Goal: Task Accomplishment & Management: Manage account settings

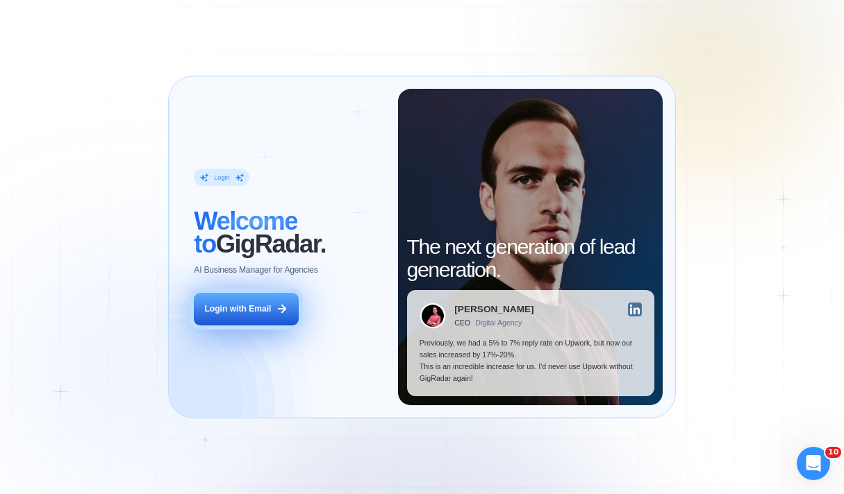
click at [233, 306] on div "Login with Email" at bounding box center [237, 309] width 67 height 12
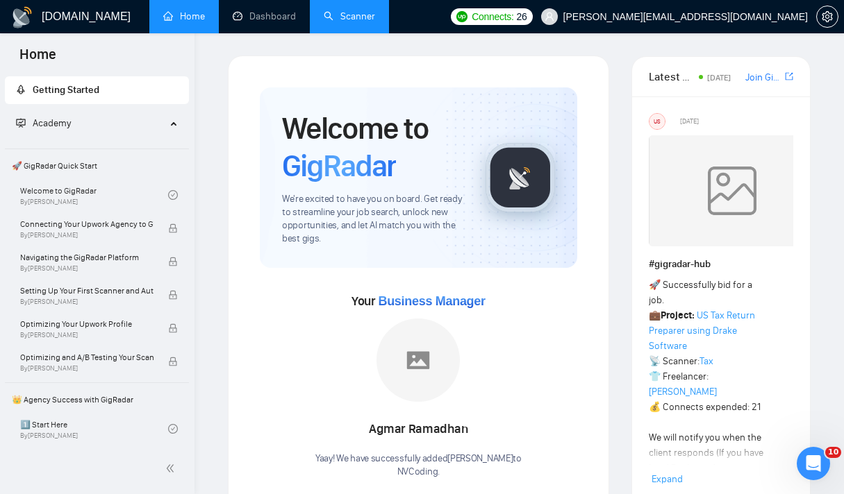
click at [349, 10] on link "Scanner" at bounding box center [349, 16] width 51 height 12
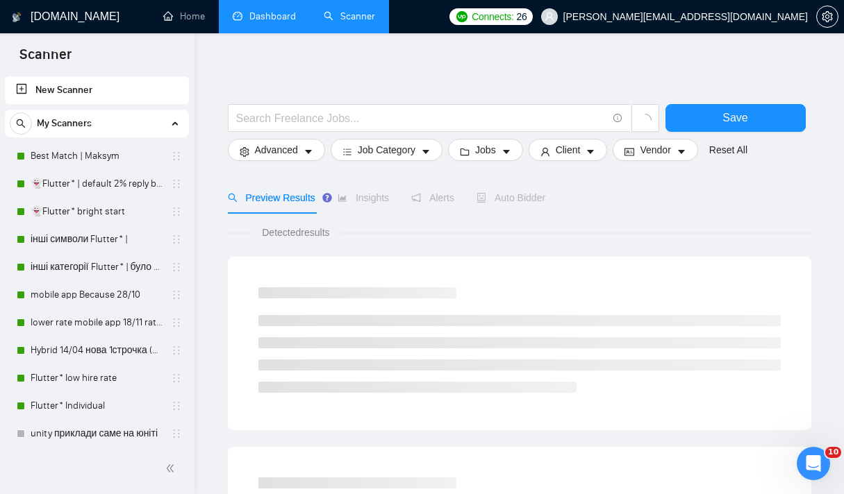
click at [263, 17] on link "Dashboard" at bounding box center [264, 16] width 63 height 12
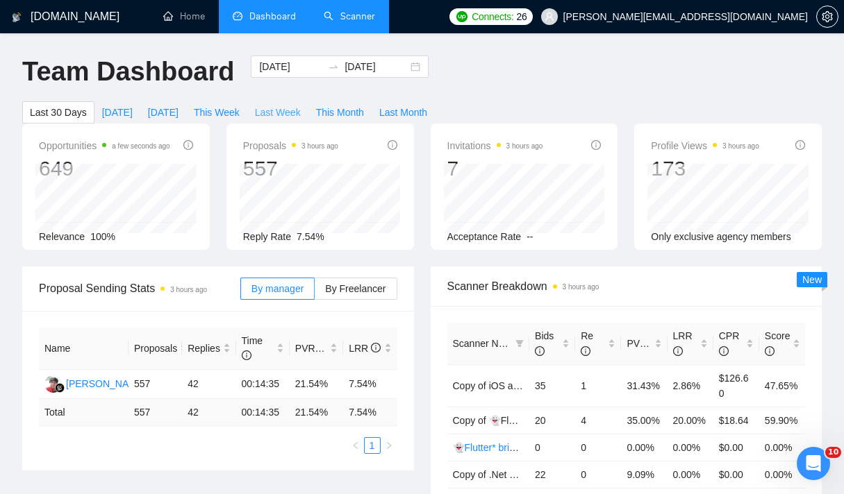
click at [274, 110] on span "Last Week" at bounding box center [278, 112] width 46 height 15
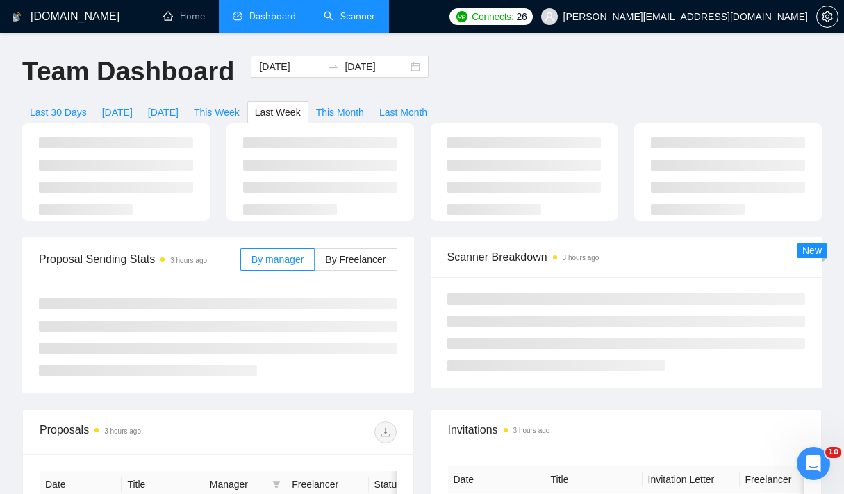
type input "[DATE]"
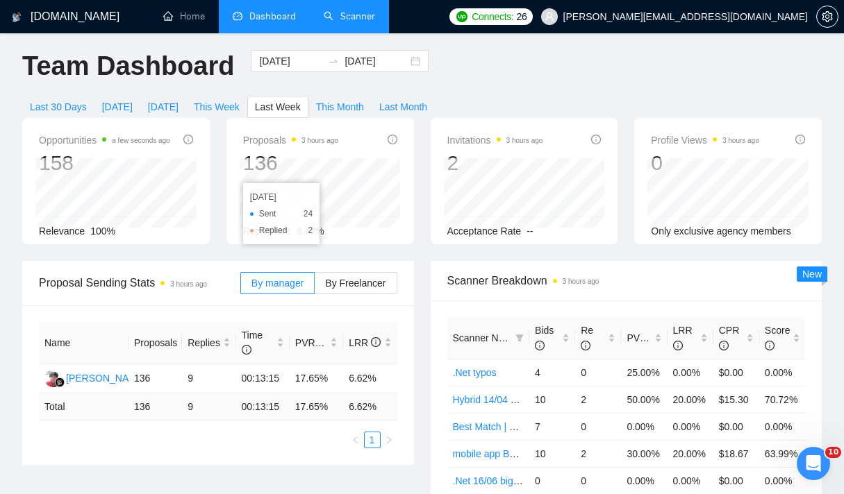
scroll to position [2, 0]
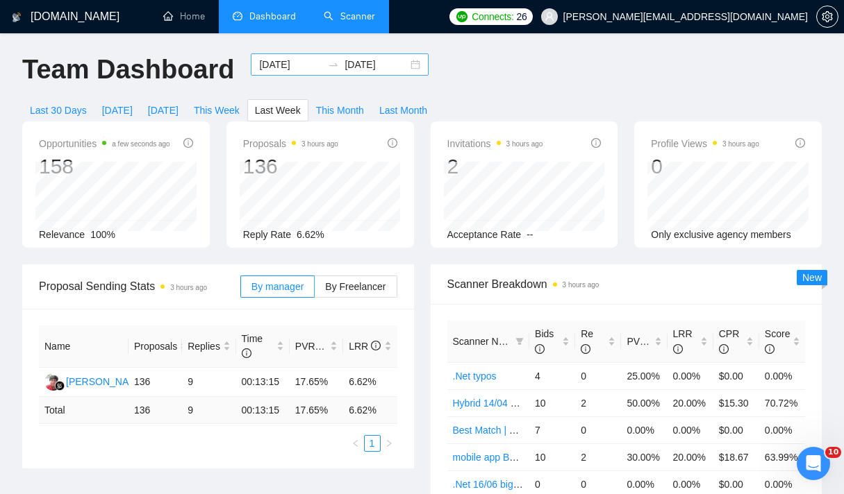
click at [402, 67] on div "[DATE] [DATE]" at bounding box center [340, 64] width 178 height 22
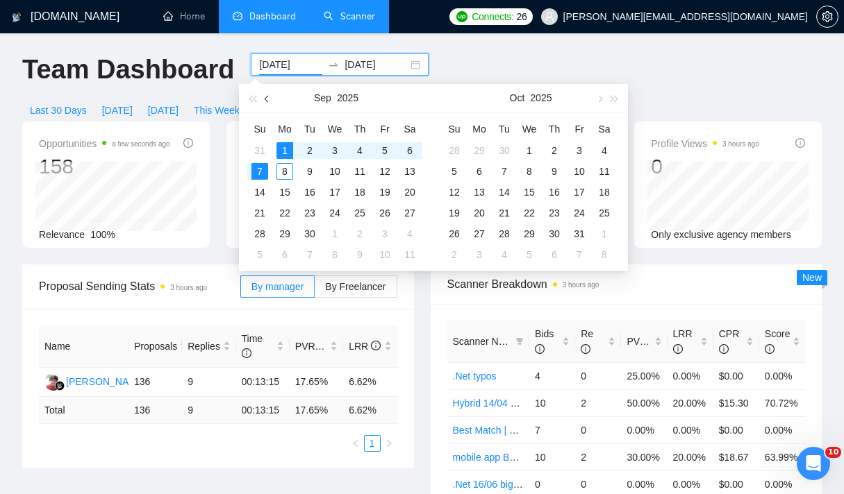
click at [266, 99] on span "button" at bounding box center [268, 98] width 7 height 7
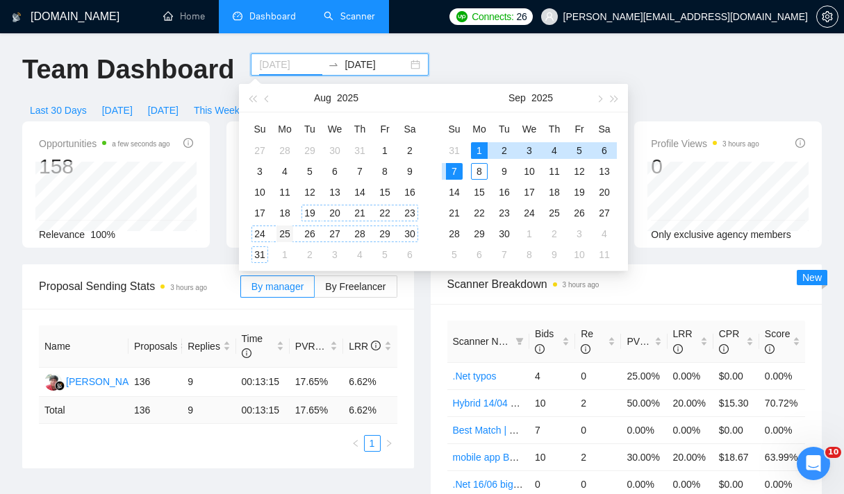
type input "[DATE]"
click at [283, 233] on div "25" at bounding box center [284, 234] width 17 height 17
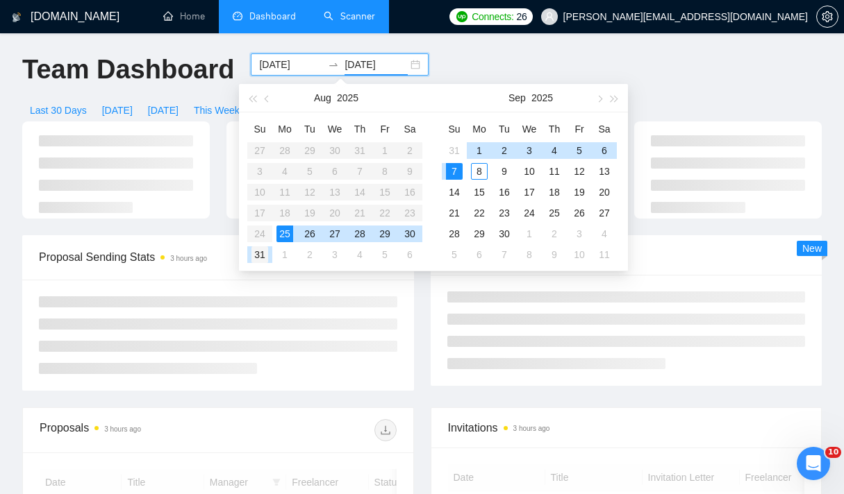
type input "[DATE]"
click at [258, 256] on div "31" at bounding box center [259, 254] width 17 height 17
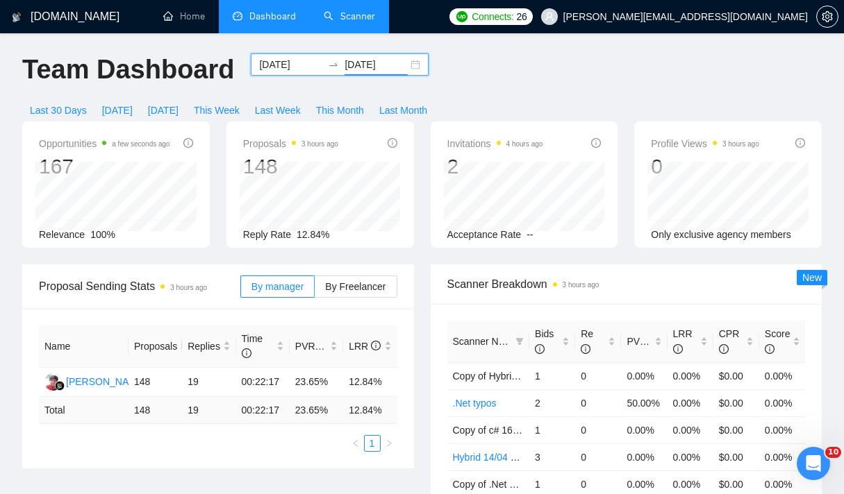
click at [407, 67] on div "[DATE] [DATE]" at bounding box center [340, 64] width 178 height 22
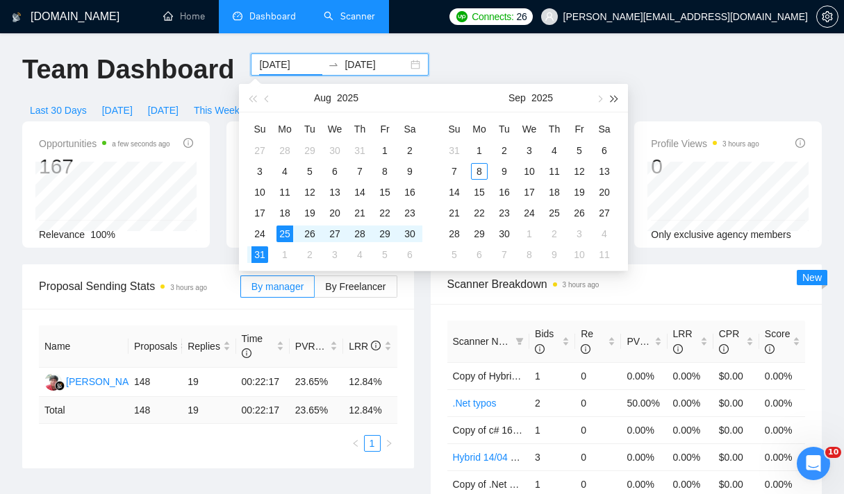
click at [611, 97] on span "button" at bounding box center [614, 98] width 7 height 7
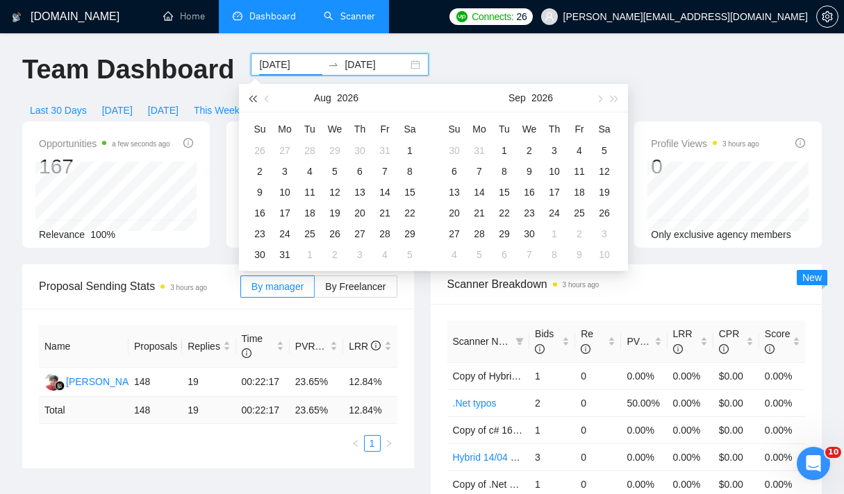
click at [250, 99] on span "button" at bounding box center [252, 98] width 7 height 7
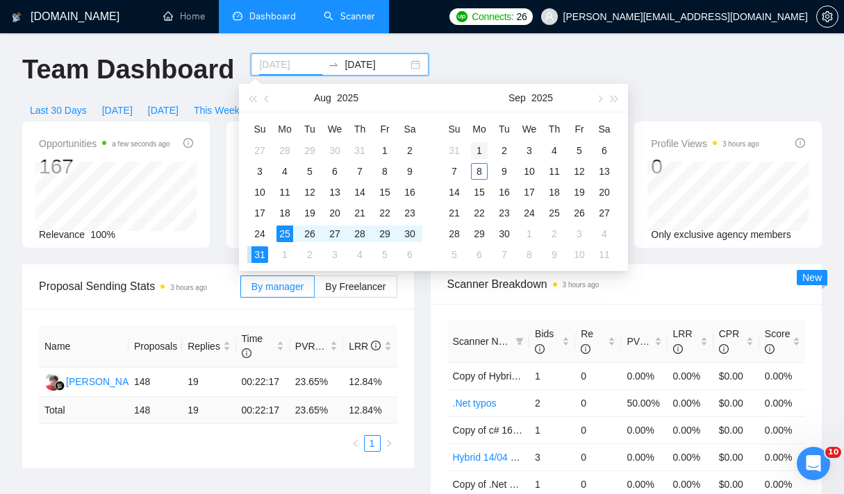
type input "[DATE]"
click at [474, 147] on div "1" at bounding box center [479, 150] width 17 height 17
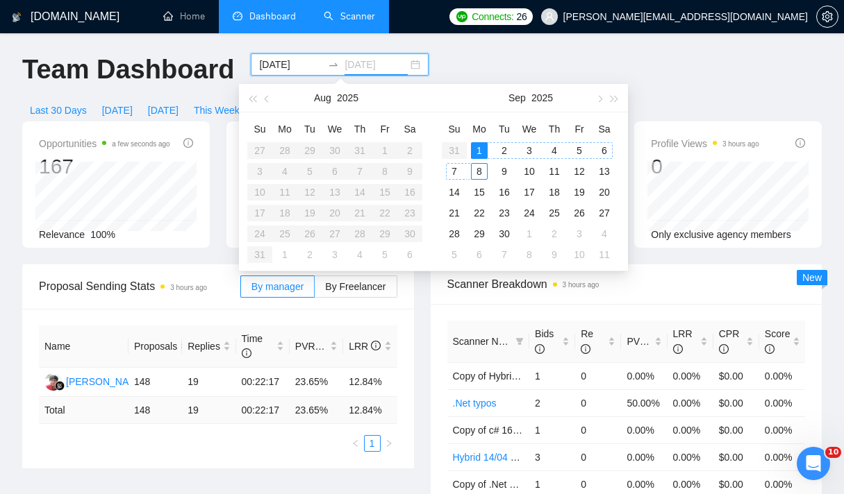
click at [482, 168] on div "8" at bounding box center [479, 171] width 17 height 17
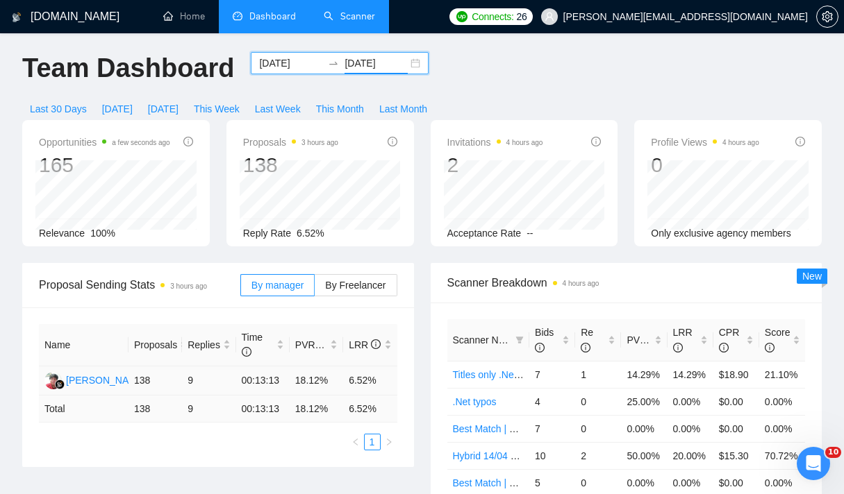
scroll to position [3, 0]
click at [272, 109] on span "Last Week" at bounding box center [278, 109] width 46 height 15
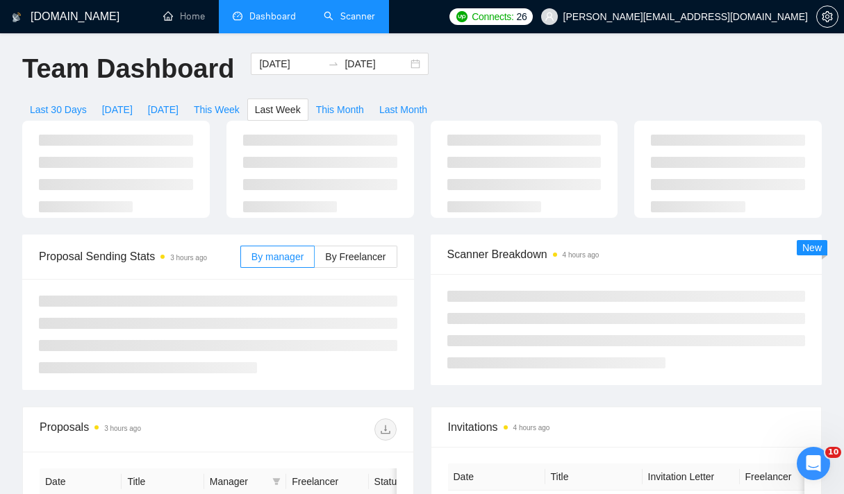
type input "[DATE]"
